Goal: Find specific fact: Find specific fact

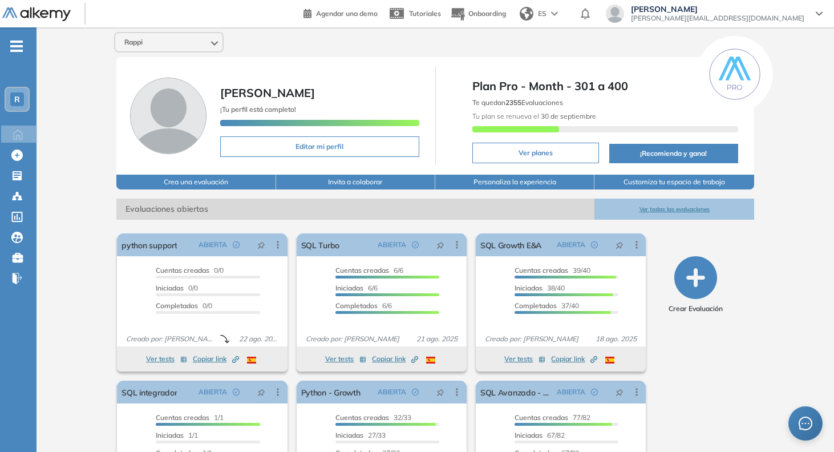
click at [637, 201] on button "Ver todas las evaluaciones" at bounding box center [673, 208] width 159 height 21
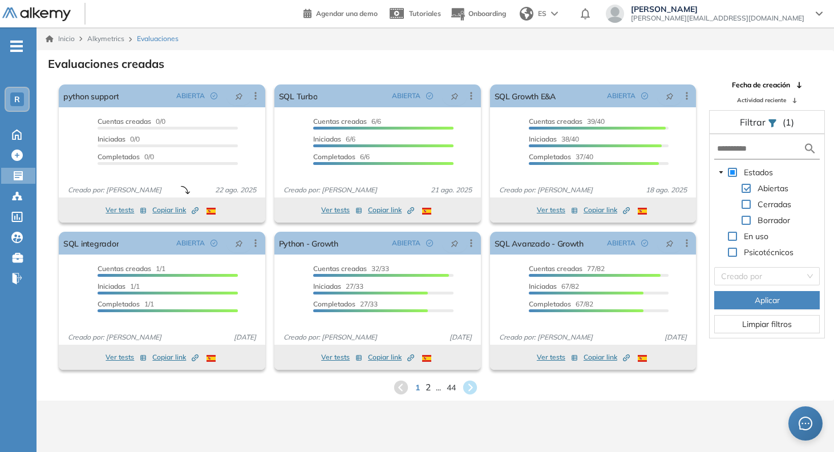
click at [428, 389] on span "2" at bounding box center [427, 386] width 5 height 13
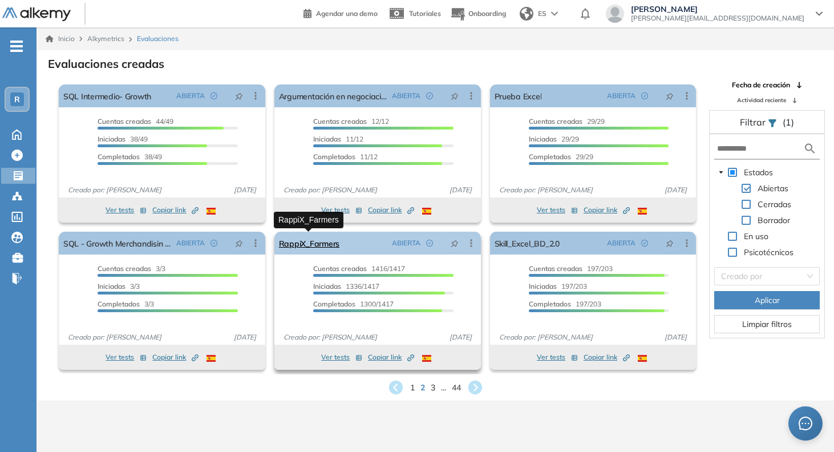
click at [314, 238] on link "RappiX_Farmers" at bounding box center [309, 243] width 60 height 23
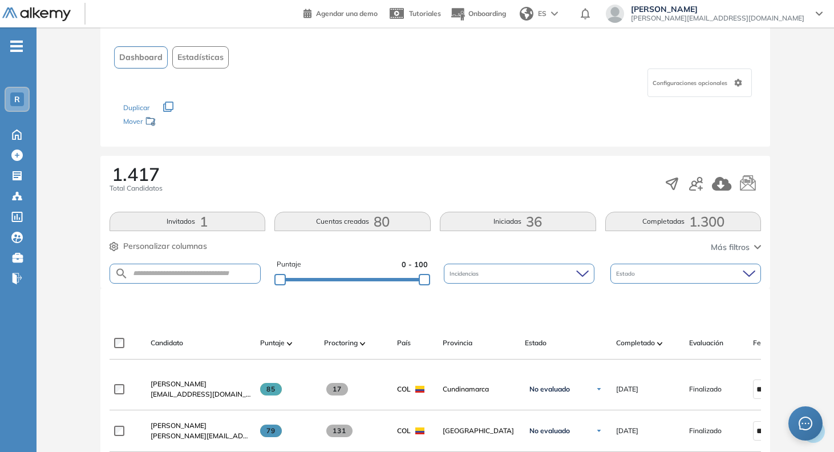
scroll to position [69, 0]
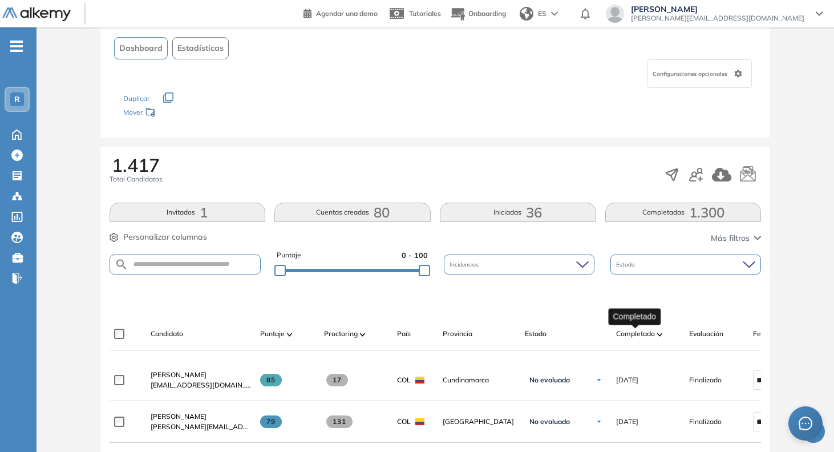
click at [642, 333] on span "Completado" at bounding box center [635, 333] width 39 height 10
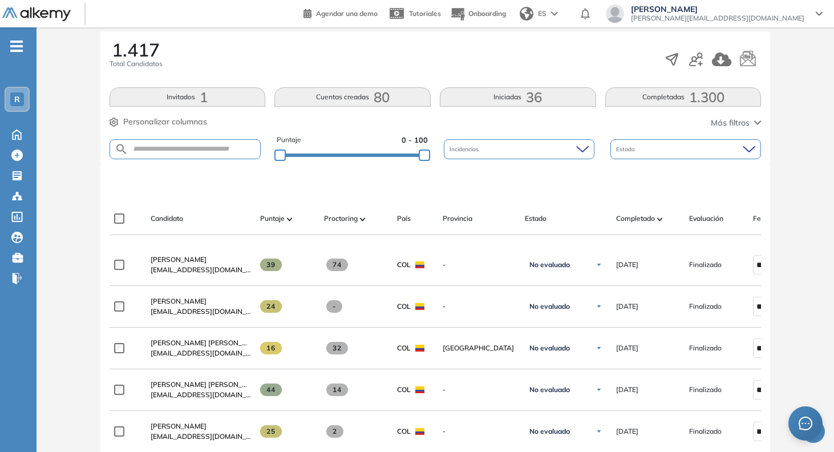
scroll to position [188, 0]
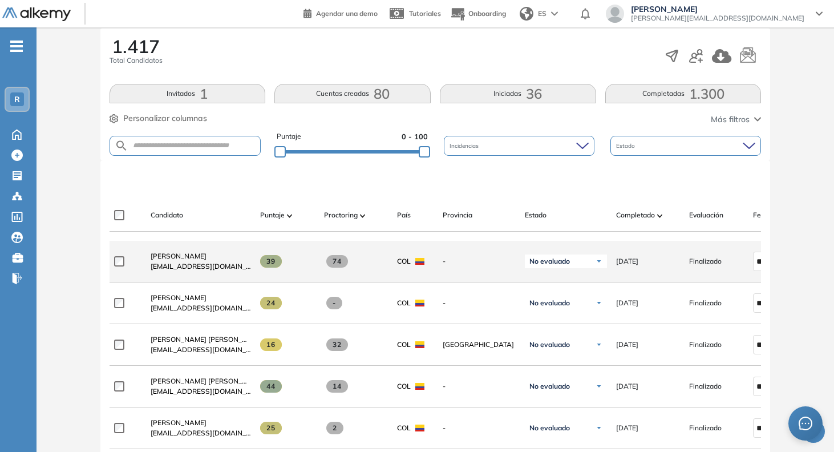
click at [203, 270] on span "[EMAIL_ADDRESS][DOMAIN_NAME]" at bounding box center [201, 266] width 100 height 10
copy div "[EMAIL_ADDRESS][DOMAIN_NAME]"
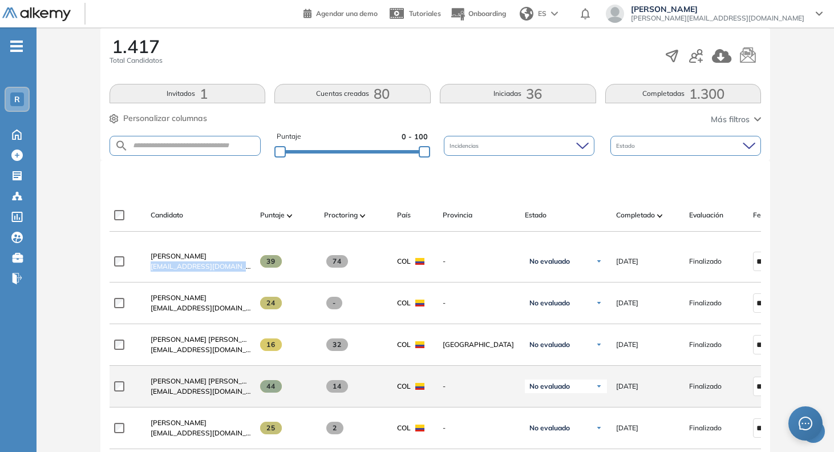
click at [203, 391] on span "[EMAIL_ADDRESS][DOMAIN_NAME]" at bounding box center [201, 391] width 100 height 10
copy div "[EMAIL_ADDRESS][DOMAIN_NAME]"
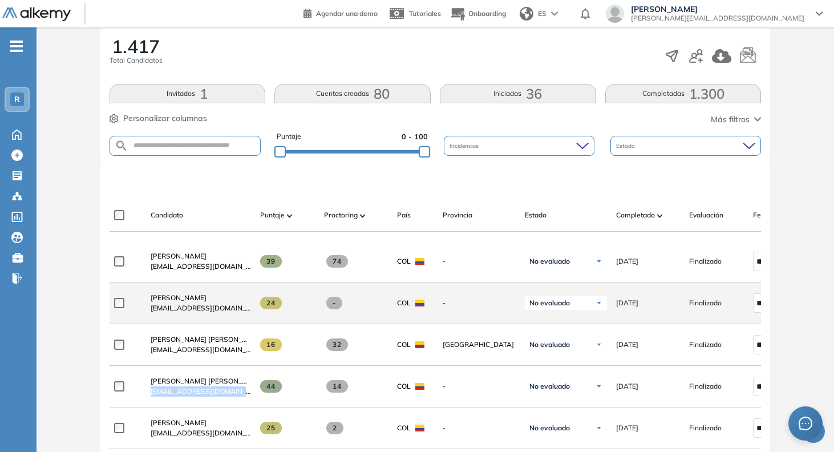
click at [214, 313] on span "[EMAIL_ADDRESS][DOMAIN_NAME]" at bounding box center [201, 308] width 100 height 10
copy div "[EMAIL_ADDRESS][DOMAIN_NAME]"
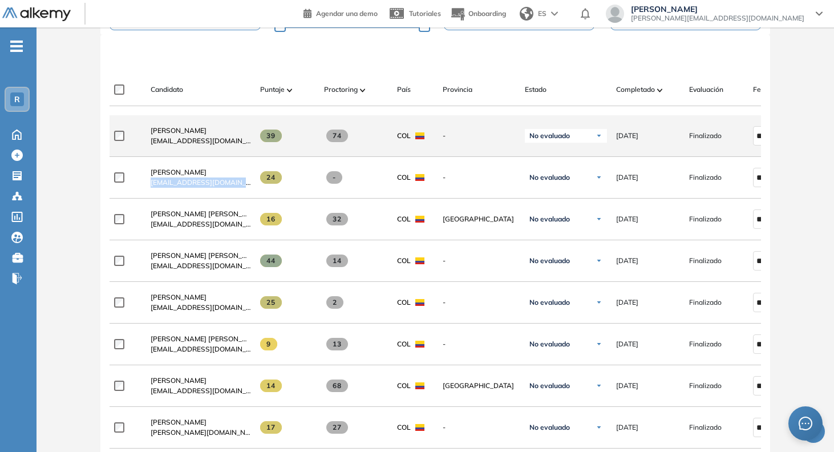
scroll to position [327, 0]
